Goal: Transaction & Acquisition: Purchase product/service

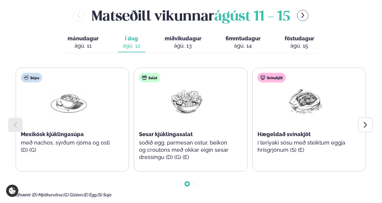
scroll to position [271, 0]
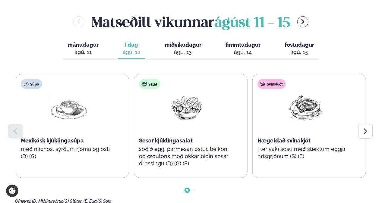
click at [361, 124] on div at bounding box center [365, 131] width 14 height 14
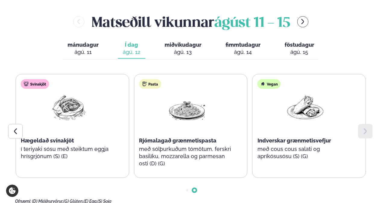
click at [191, 48] on div "ágú. 13" at bounding box center [182, 51] width 37 height 7
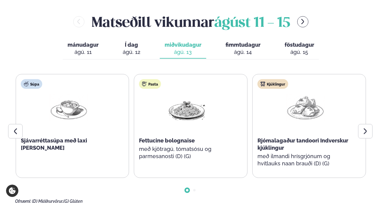
click at [363, 128] on icon at bounding box center [364, 131] width 7 height 7
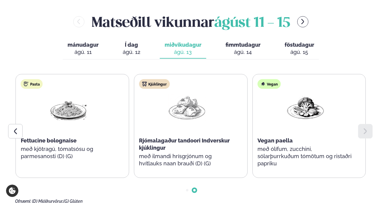
click at [245, 39] on button "fimmtudagur fim. [DATE]" at bounding box center [242, 49] width 45 height 20
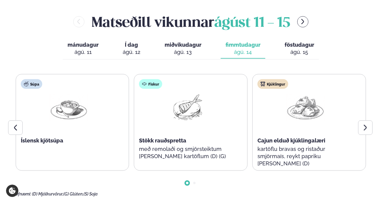
click at [366, 124] on icon at bounding box center [364, 127] width 7 height 7
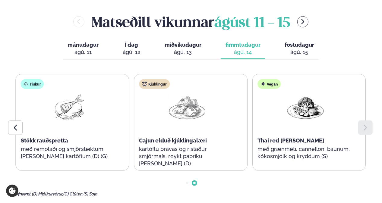
click at [366, 124] on icon at bounding box center [364, 127] width 7 height 7
click at [305, 39] on button "föstudagur fös. [DATE]" at bounding box center [299, 49] width 39 height 20
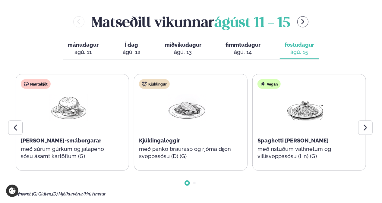
click at [356, 99] on div "Vegan Spaghetti [PERSON_NAME] með ristuðum valhnetum og villisveppasósu (Hn) (G)" at bounding box center [304, 122] width 105 height 96
click at [358, 101] on div "Vegan Spaghetti [PERSON_NAME] með ristuðum valhnetum og villisveppasósu (Hn) (G)" at bounding box center [309, 122] width 114 height 97
click at [359, 120] on div at bounding box center [365, 127] width 14 height 14
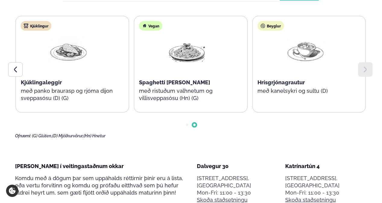
scroll to position [331, 0]
